Goal: Task Accomplishment & Management: Use online tool/utility

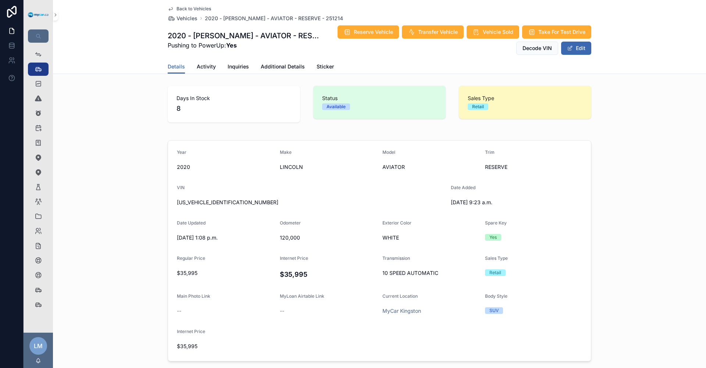
click at [197, 7] on span "Back to Vehicles" at bounding box center [193, 9] width 35 height 6
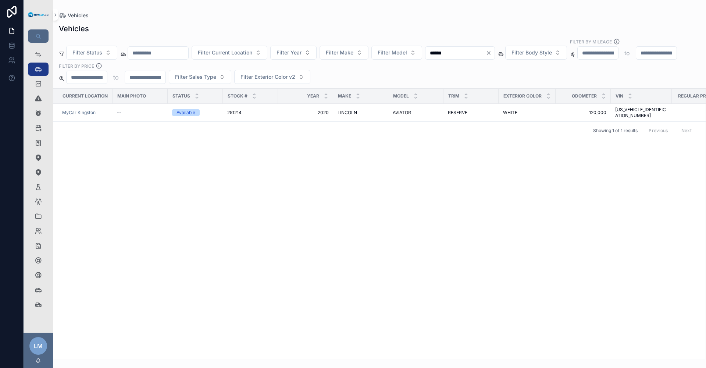
click at [188, 48] on input "scrollable content" at bounding box center [158, 53] width 60 height 10
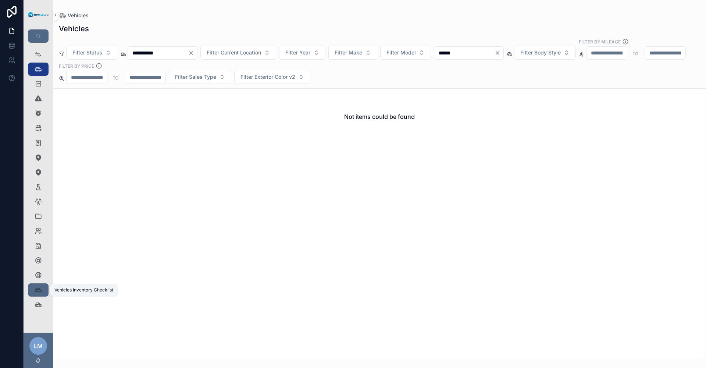
type input "**********"
click at [43, 291] on div "Vehicles Inventory Checklist 352" at bounding box center [38, 290] width 12 height 12
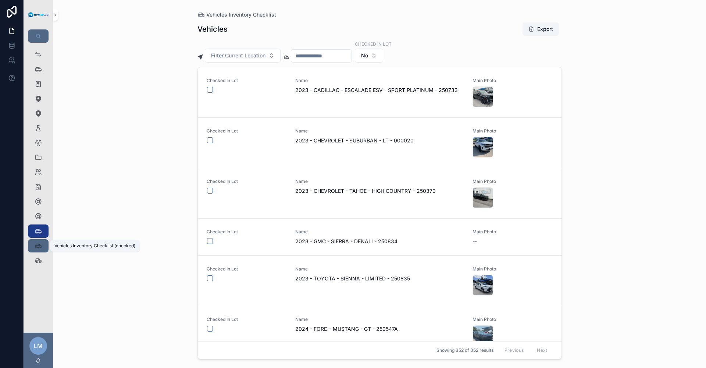
click at [41, 245] on icon "scrollable content" at bounding box center [38, 245] width 7 height 7
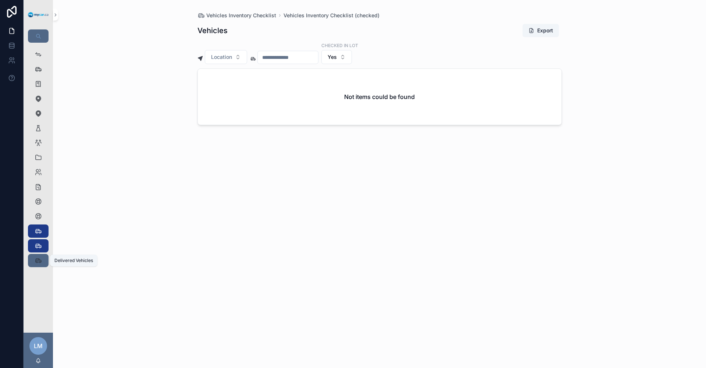
click at [37, 258] on icon "scrollable content" at bounding box center [38, 260] width 7 height 7
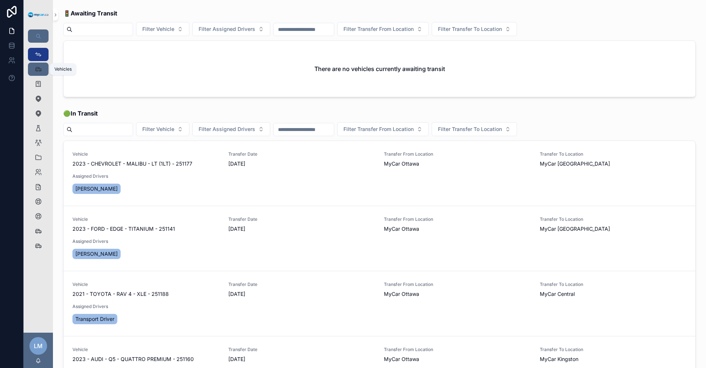
click at [32, 70] on link "Vehicles 352" at bounding box center [38, 68] width 21 height 13
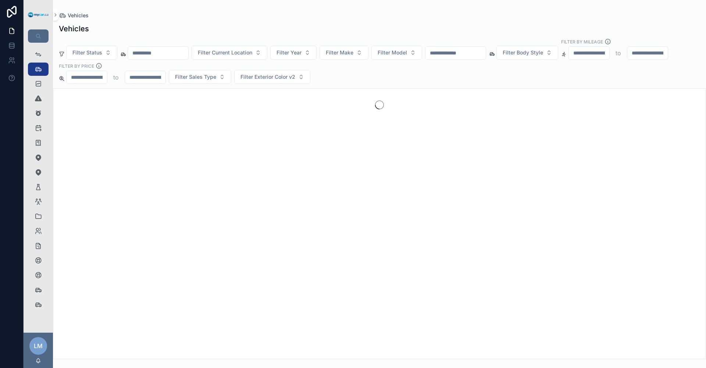
click at [485, 48] on input "scrollable content" at bounding box center [455, 53] width 60 height 10
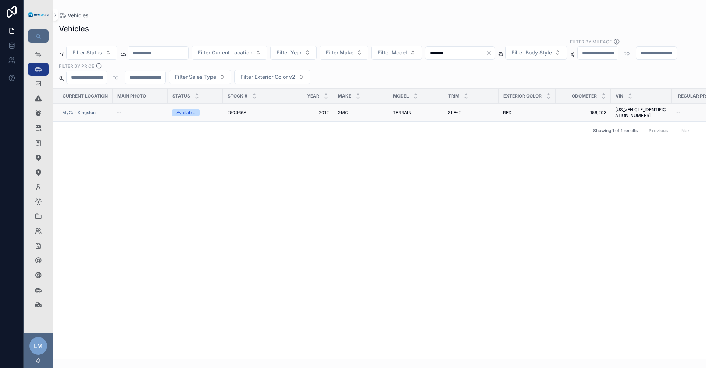
type input "*******"
click at [624, 107] on span "2GKALSEK7C6368029" at bounding box center [641, 113] width 52 height 12
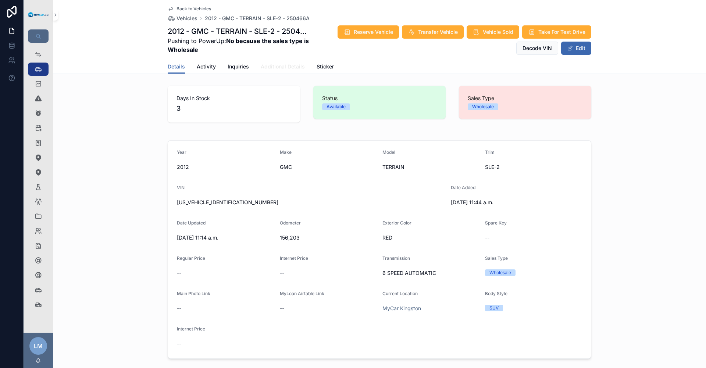
click at [274, 69] on span "Additional Details" at bounding box center [283, 66] width 44 height 7
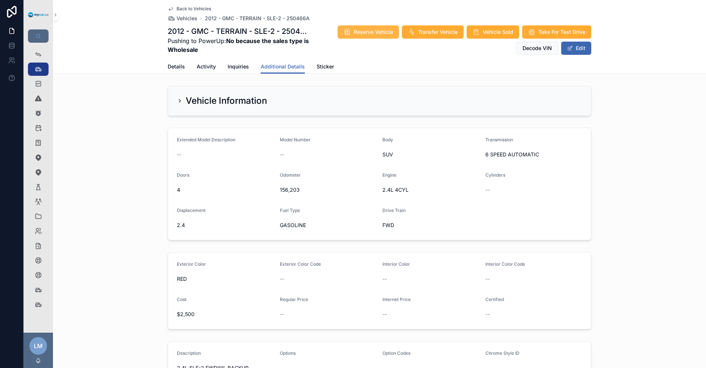
click at [382, 31] on span "Reserve Vehicle" at bounding box center [373, 31] width 39 height 7
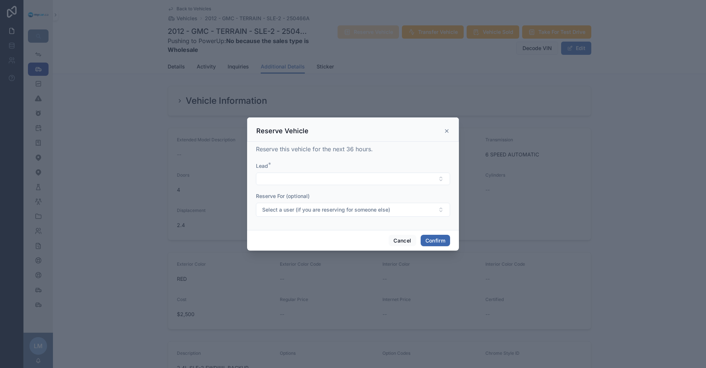
click at [382, 31] on div at bounding box center [353, 184] width 706 height 368
click at [406, 241] on button "Cancel" at bounding box center [401, 240] width 27 height 12
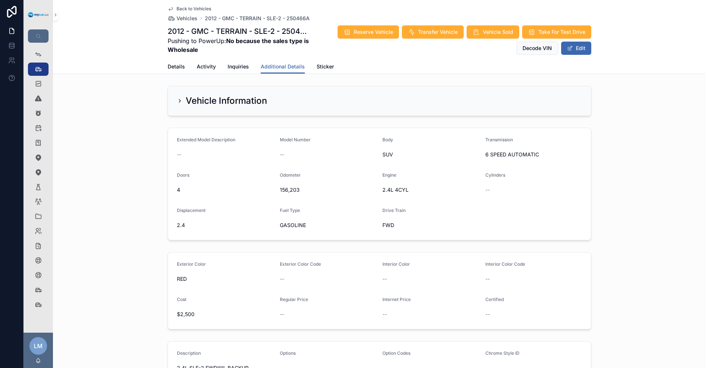
click at [183, 10] on span "Back to Vehicles" at bounding box center [193, 9] width 35 height 6
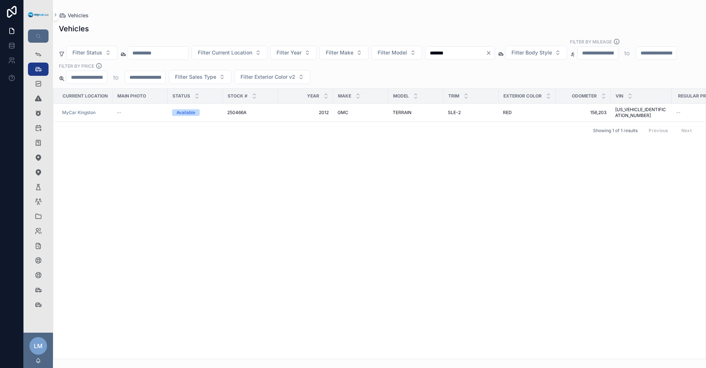
click at [490, 51] on icon "Clear" at bounding box center [488, 52] width 3 height 3
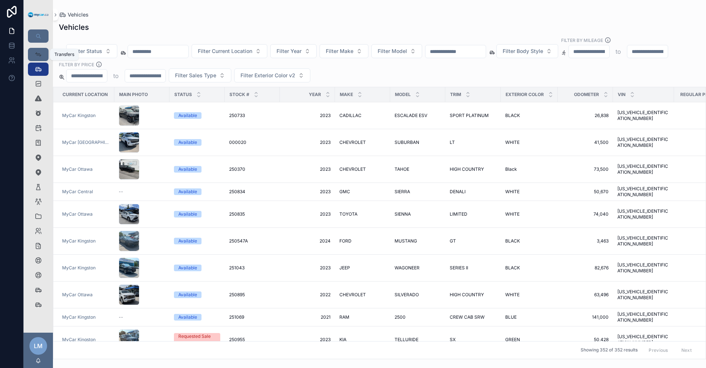
click at [39, 57] on icon "scrollable content" at bounding box center [38, 54] width 7 height 7
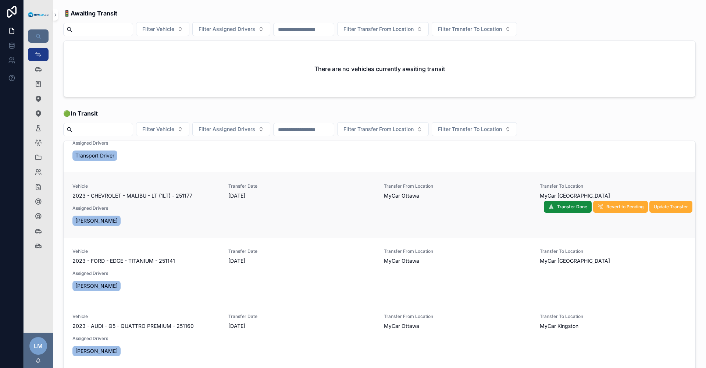
scroll to position [62, 0]
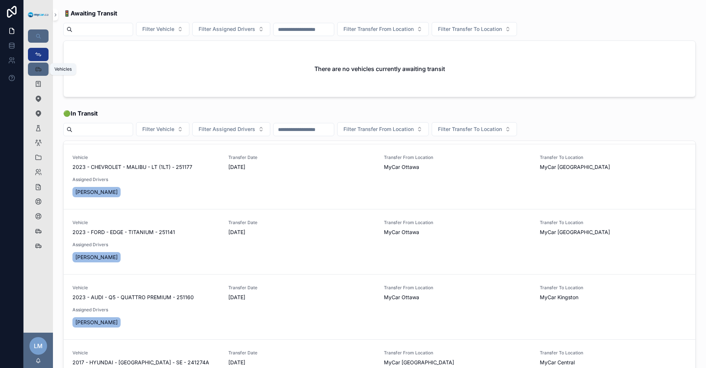
click at [34, 67] on div "Vehicles 352" at bounding box center [38, 69] width 12 height 12
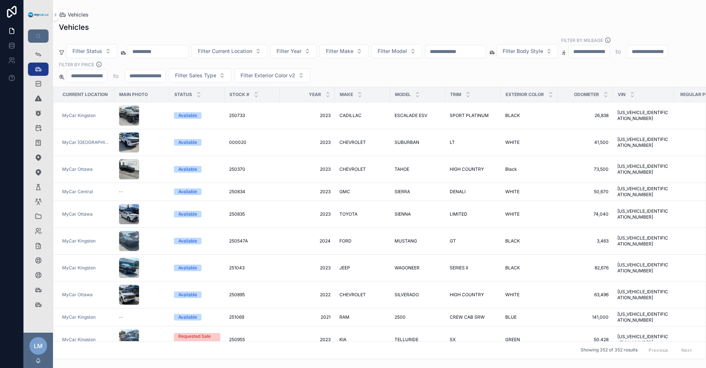
click at [485, 46] on input "scrollable content" at bounding box center [455, 51] width 60 height 10
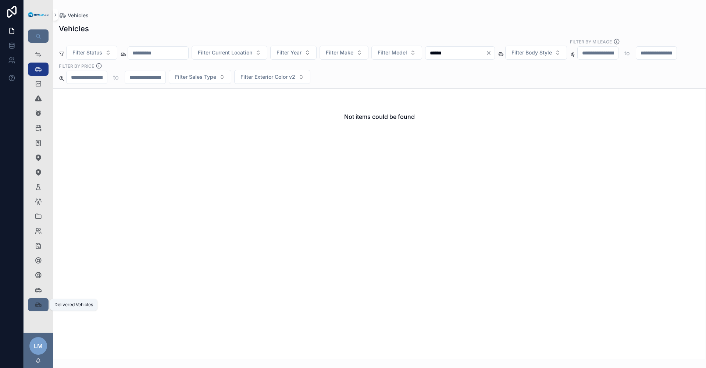
type input "******"
click at [37, 307] on icon "scrollable content" at bounding box center [38, 304] width 7 height 7
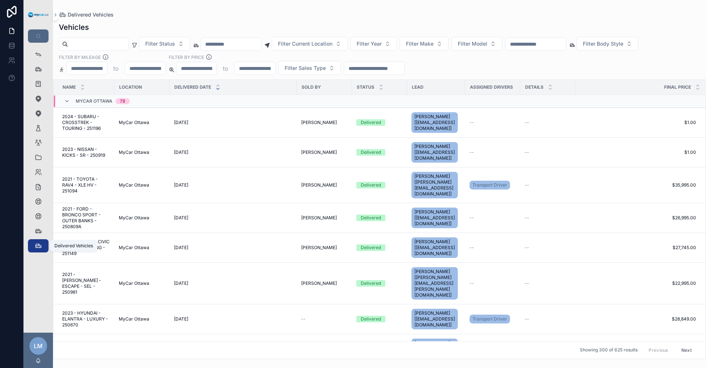
click at [33, 244] on div "Delivered Vehicles 625" at bounding box center [38, 246] width 12 height 12
click at [35, 56] on icon "scrollable content" at bounding box center [38, 54] width 7 height 7
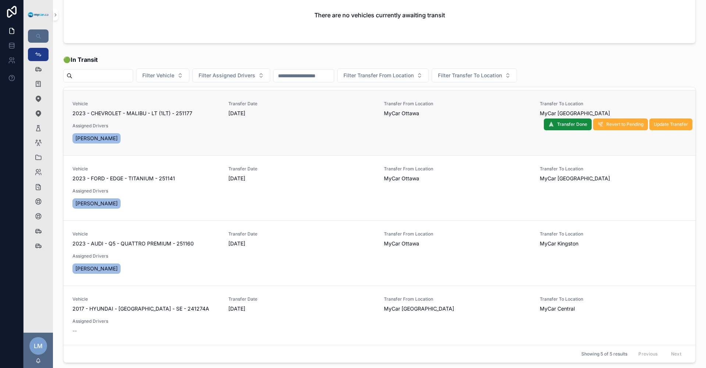
scroll to position [110, 0]
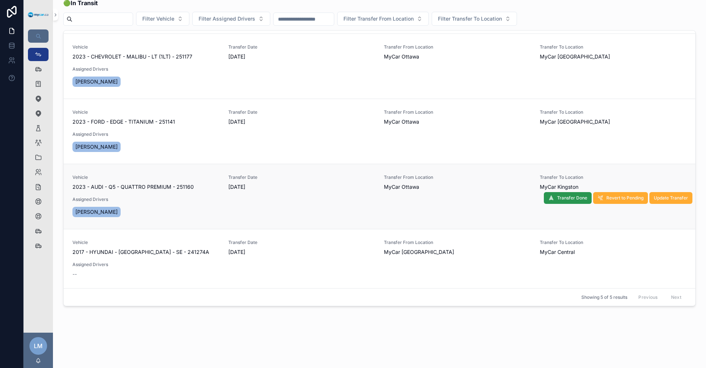
click at [557, 196] on span "Transfer Done" at bounding box center [572, 198] width 30 height 6
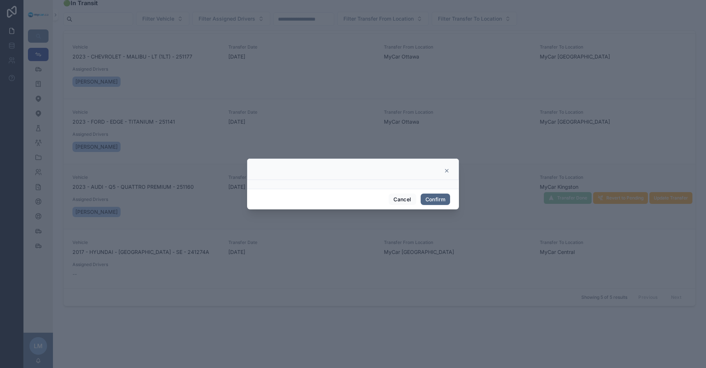
click at [440, 201] on button "Confirm" at bounding box center [434, 199] width 29 height 12
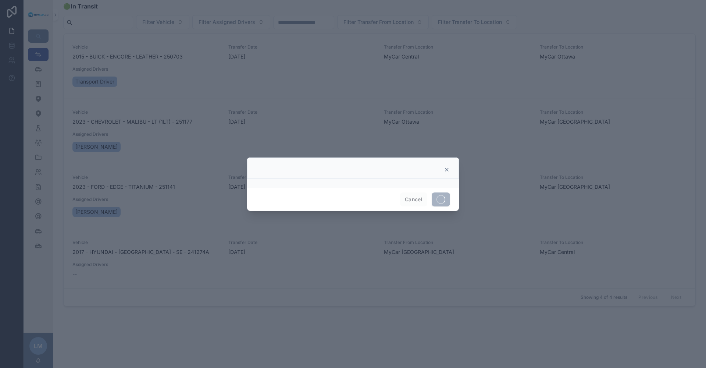
scroll to position [107, 0]
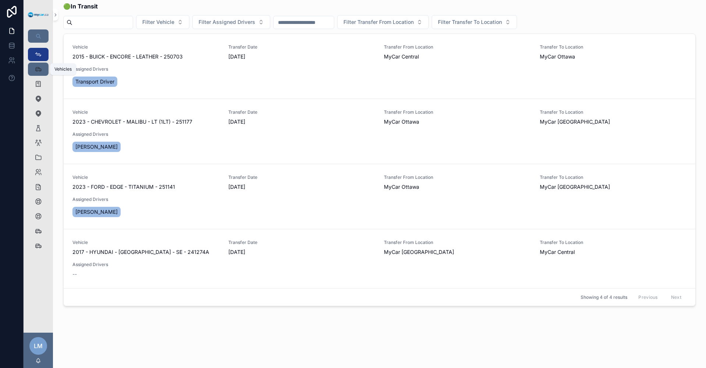
click at [34, 65] on div "Vehicles 352" at bounding box center [38, 69] width 12 height 12
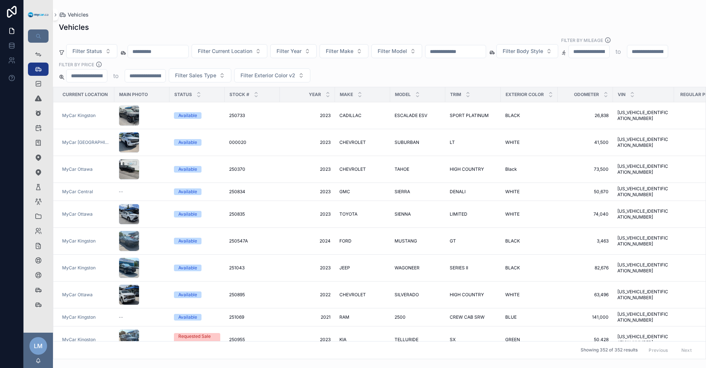
click at [485, 46] on input "scrollable content" at bounding box center [455, 51] width 60 height 10
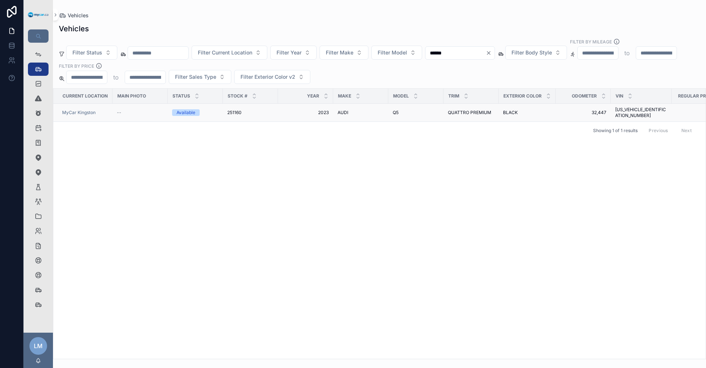
type input "******"
click at [481, 110] on span "QUATTRO PREMIUM" at bounding box center [469, 113] width 43 height 6
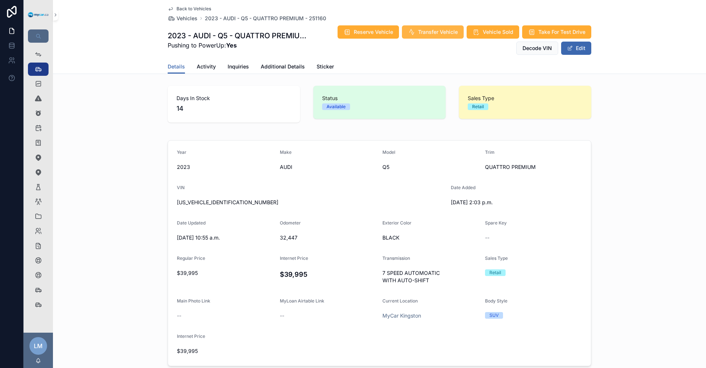
click at [435, 33] on span "Transfer Vehicle" at bounding box center [438, 31] width 40 height 7
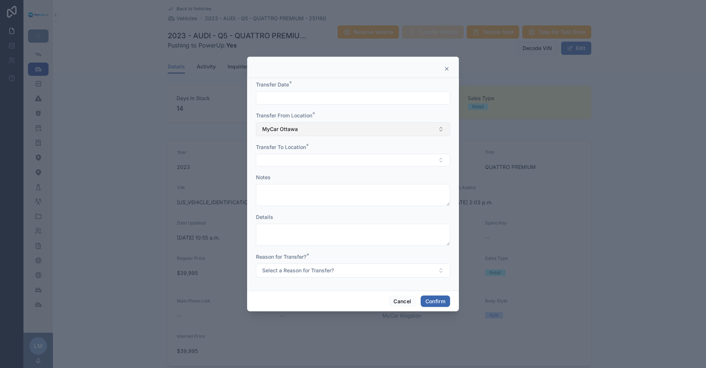
click at [440, 131] on button "MyCar Ottawa" at bounding box center [353, 129] width 194 height 14
click at [442, 130] on button "MyCar Ottawa" at bounding box center [353, 129] width 194 height 14
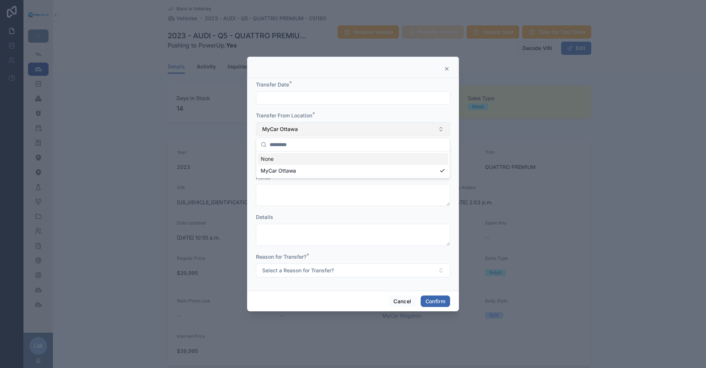
click at [442, 130] on button "MyCar Ottawa" at bounding box center [353, 129] width 194 height 14
click at [624, 241] on div at bounding box center [353, 184] width 706 height 368
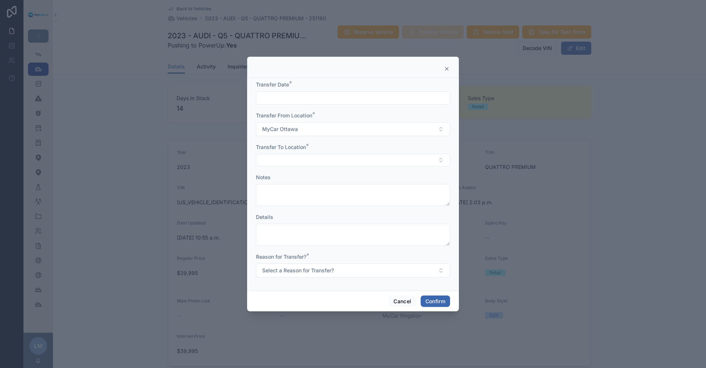
click at [447, 67] on icon at bounding box center [447, 69] width 6 height 6
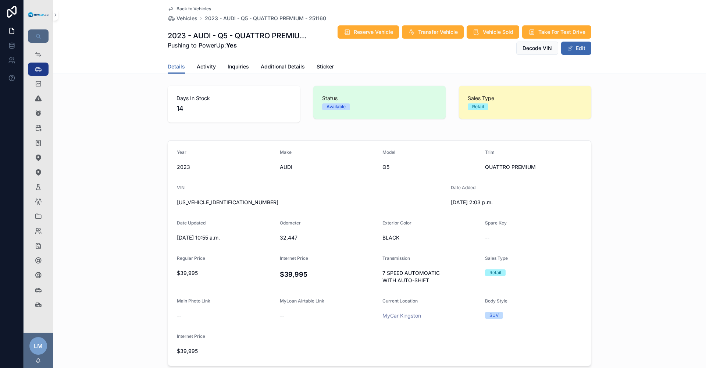
click at [409, 316] on span "MyCar Kingston" at bounding box center [401, 315] width 39 height 7
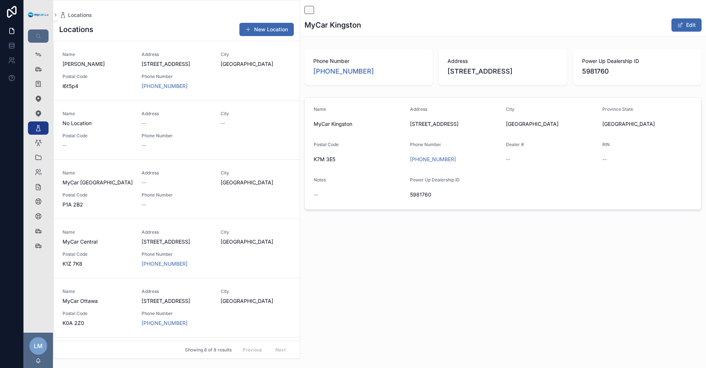
scroll to position [174, 0]
